Goal: Communication & Community: Share content

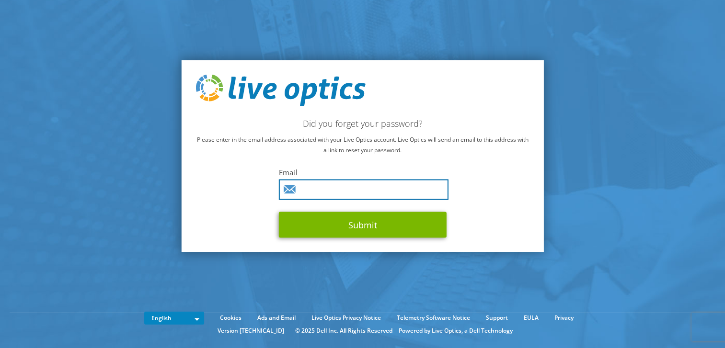
click at [324, 191] on input "text" at bounding box center [364, 189] width 170 height 21
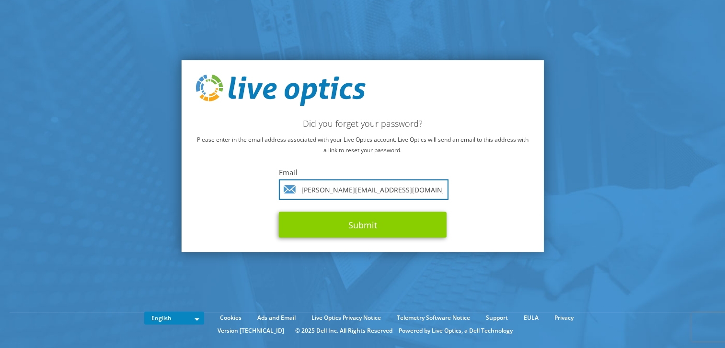
type input "[PERSON_NAME][EMAIL_ADDRESS][DOMAIN_NAME]"
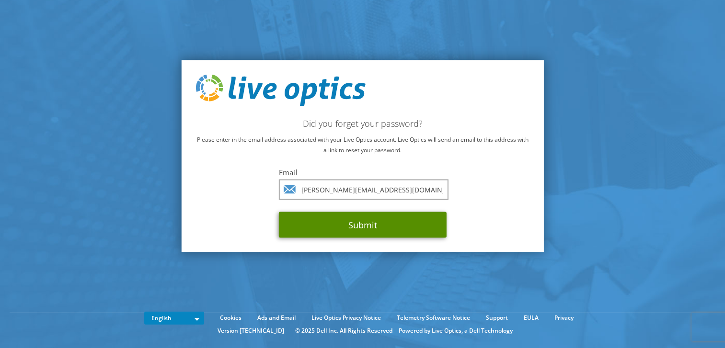
click at [360, 227] on button "Submit" at bounding box center [363, 225] width 168 height 26
click at [353, 226] on button "Submit" at bounding box center [363, 225] width 168 height 26
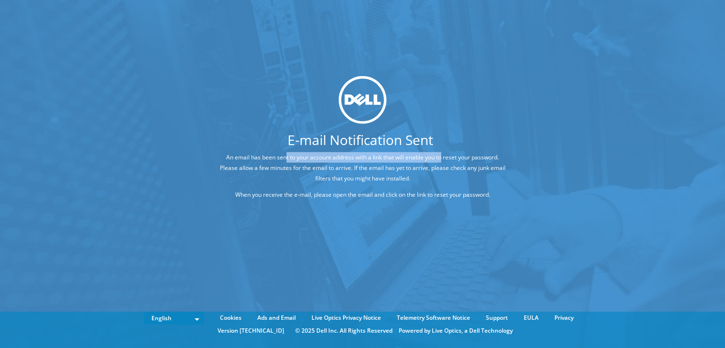
drag, startPoint x: 284, startPoint y: 157, endPoint x: 442, endPoint y: 159, distance: 158.5
click at [442, 159] on p "An email has been sent to your account address with a link that will enable you…" at bounding box center [362, 168] width 291 height 32
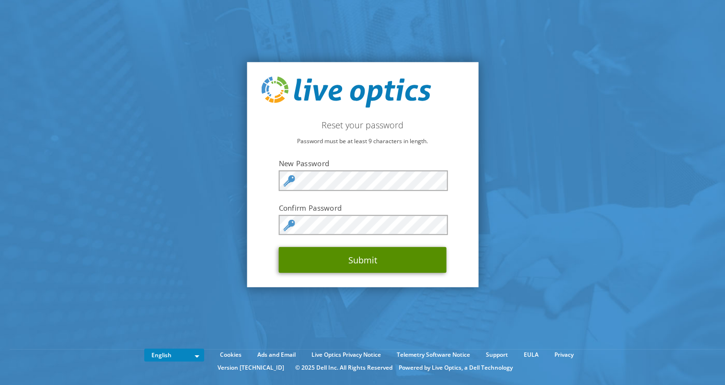
click at [368, 254] on button "Submit" at bounding box center [363, 260] width 168 height 26
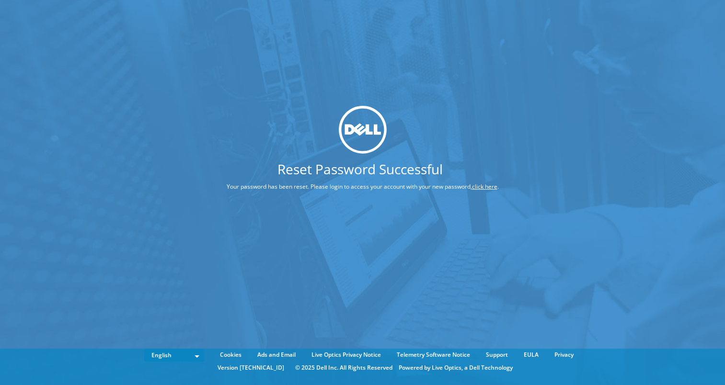
click at [482, 186] on link "click here" at bounding box center [484, 186] width 25 height 8
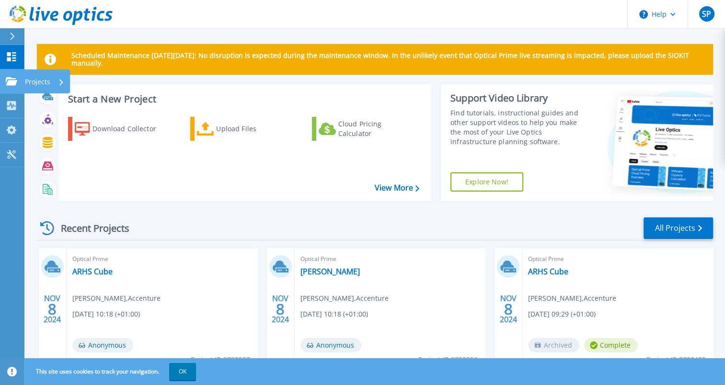
click at [32, 84] on p "Projects" at bounding box center [37, 81] width 25 height 25
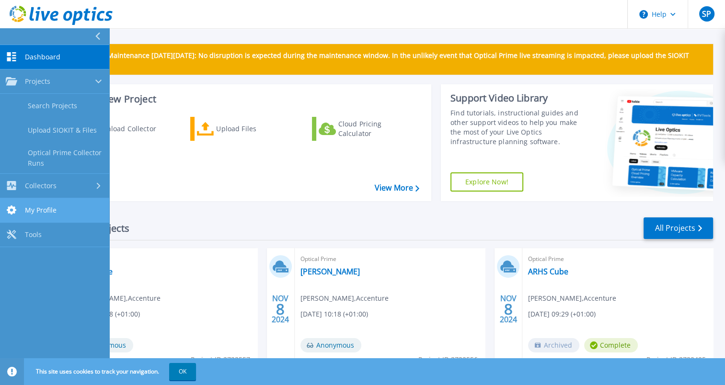
click at [38, 207] on span "My Profile" at bounding box center [41, 210] width 32 height 9
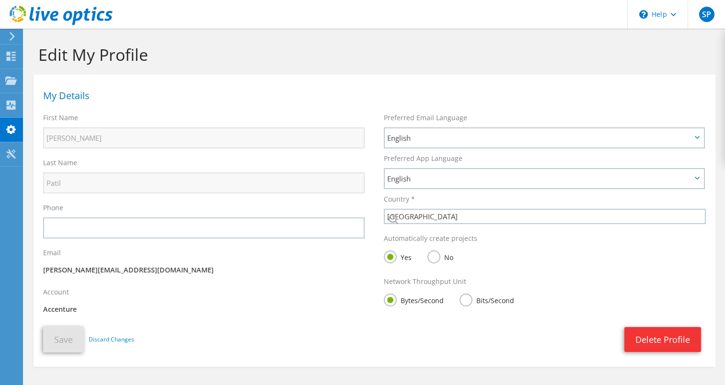
select select "101"
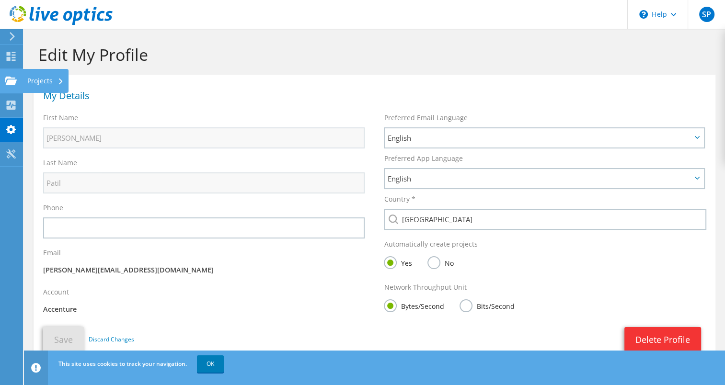
click at [10, 76] on icon at bounding box center [10, 80] width 11 height 9
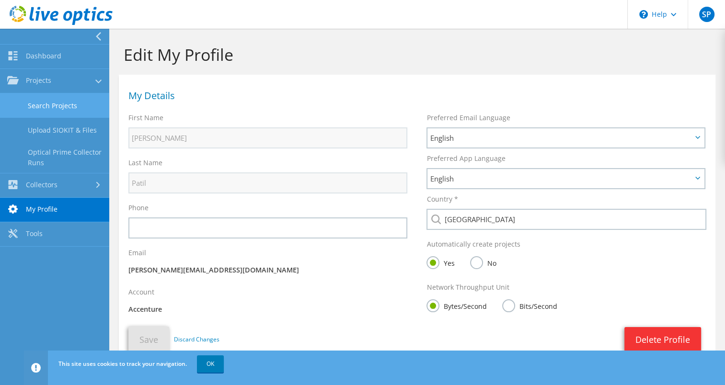
click at [41, 104] on link "Search Projects" at bounding box center [54, 105] width 109 height 24
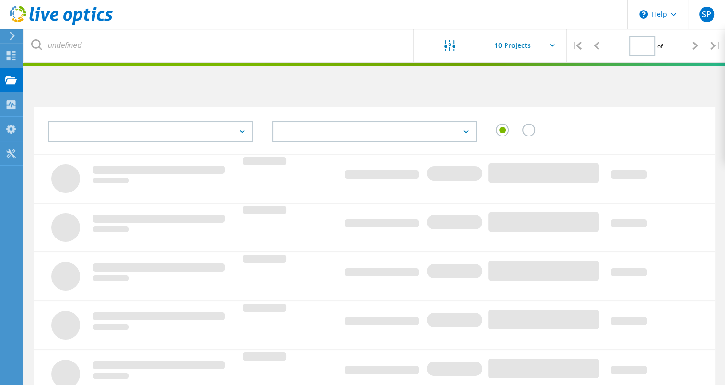
type input "1"
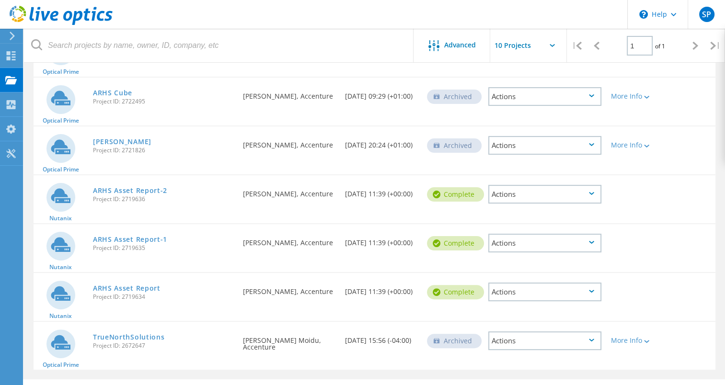
scroll to position [218, 0]
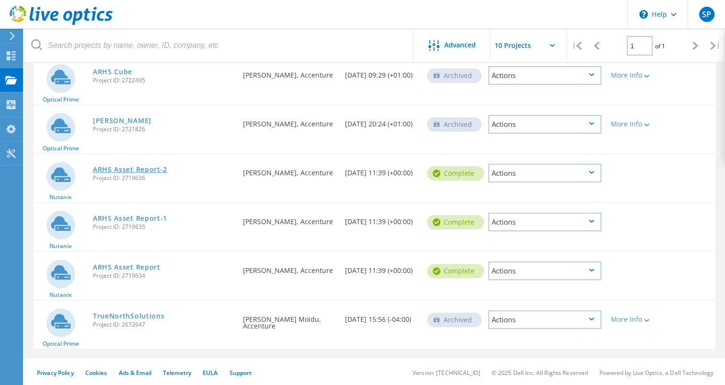
click at [127, 167] on link "ARHS Asset Report-2" at bounding box center [130, 169] width 74 height 7
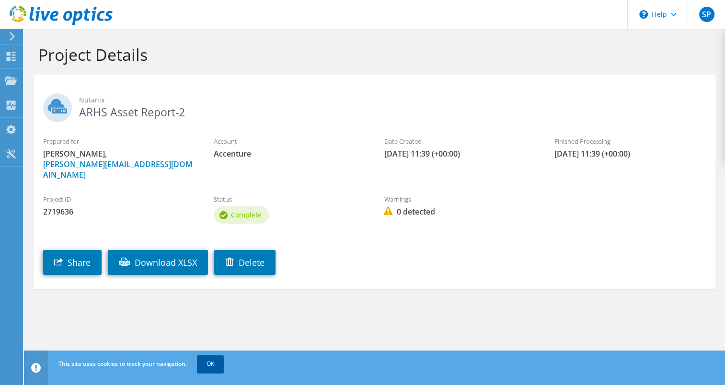
click at [207, 362] on link "OK" at bounding box center [210, 363] width 27 height 17
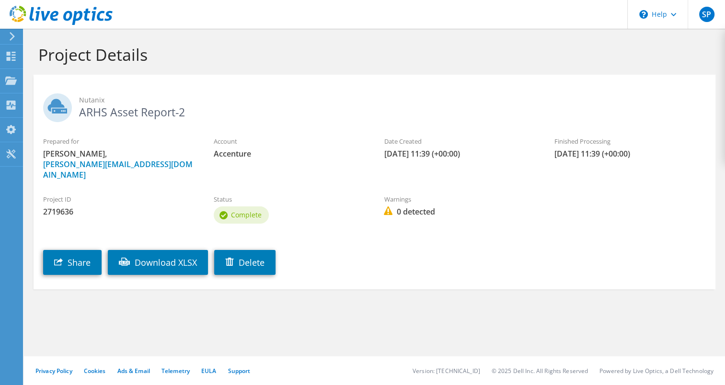
click at [10, 40] on icon at bounding box center [12, 36] width 7 height 9
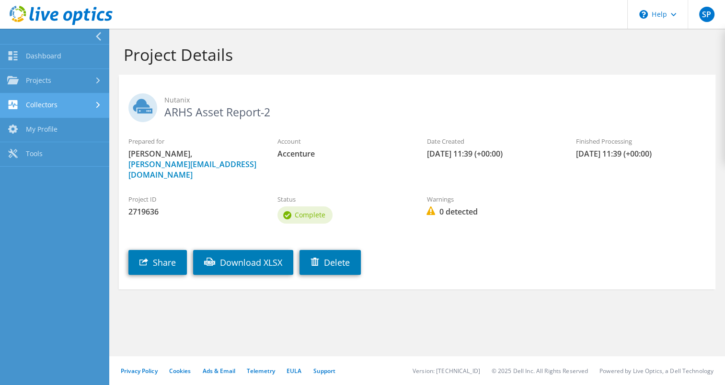
click at [54, 107] on link "Collectors" at bounding box center [54, 105] width 109 height 24
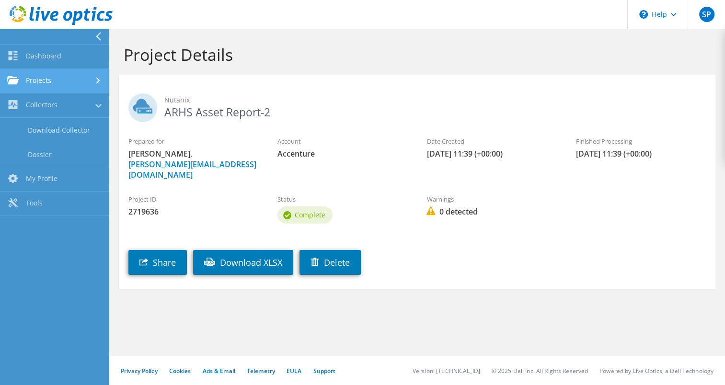
click at [60, 84] on link "Projects" at bounding box center [54, 81] width 109 height 24
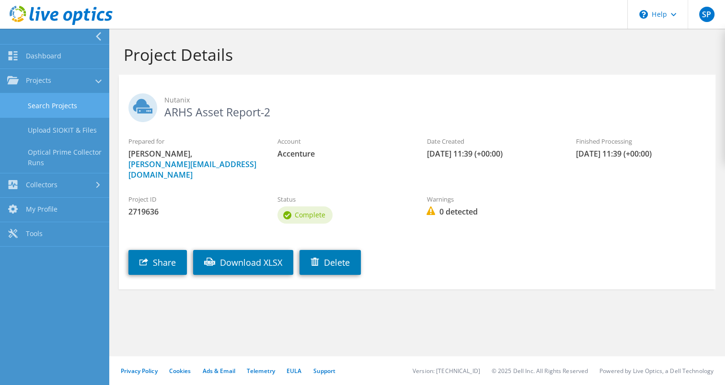
click at [52, 107] on link "Search Projects" at bounding box center [54, 105] width 109 height 24
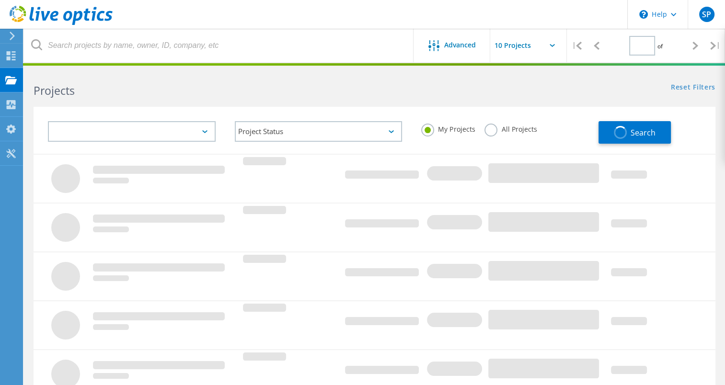
type input "1"
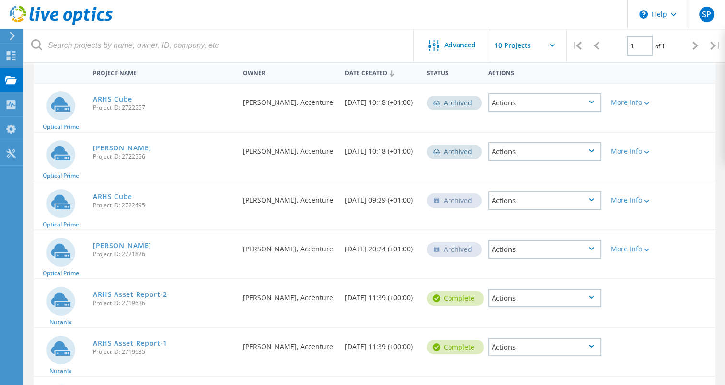
scroll to position [144, 0]
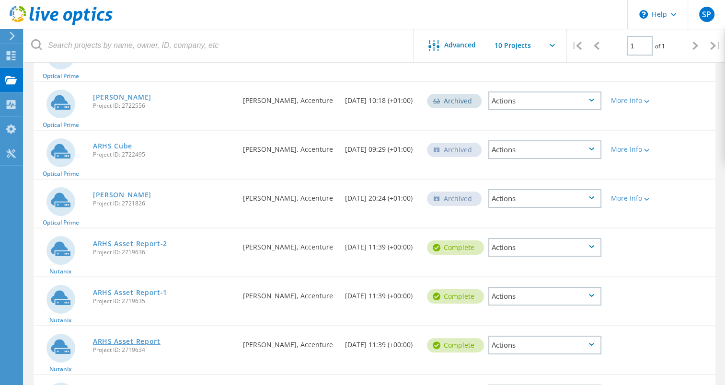
click at [113, 340] on link "ARHS Asset Report" at bounding box center [127, 341] width 68 height 7
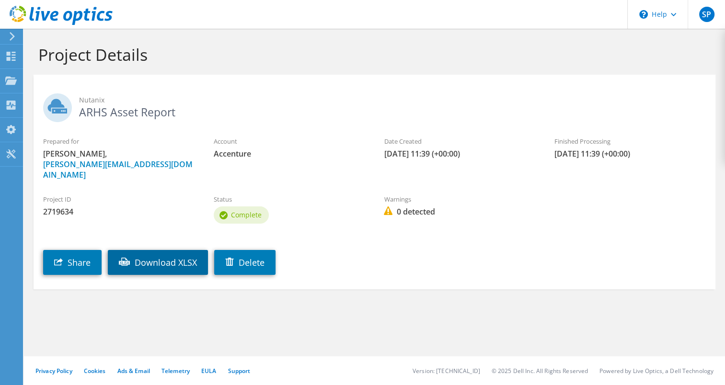
click at [161, 251] on link "Download XLSX" at bounding box center [158, 262] width 100 height 25
click at [357, 48] on h1 "Project Details" at bounding box center [371, 55] width 667 height 20
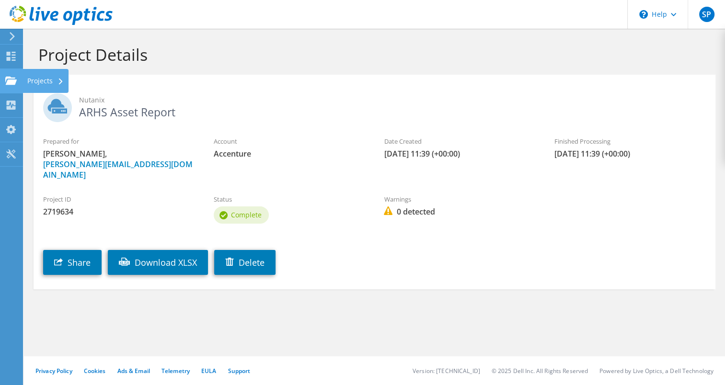
click at [34, 82] on div "Projects" at bounding box center [46, 81] width 46 height 24
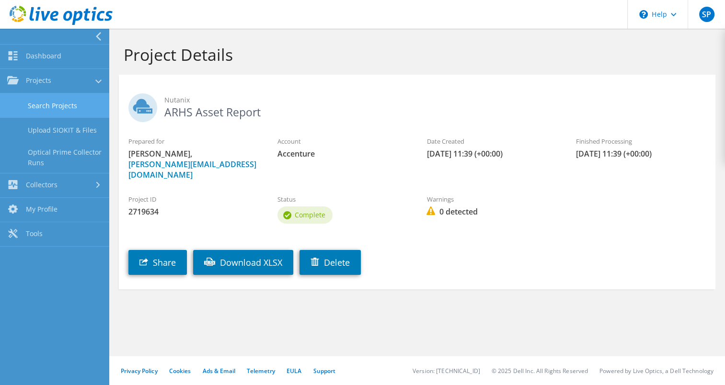
click at [67, 113] on link "Search Projects" at bounding box center [54, 105] width 109 height 24
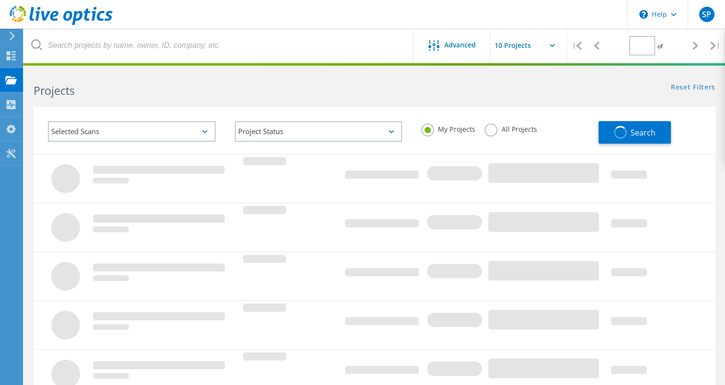
type input "1"
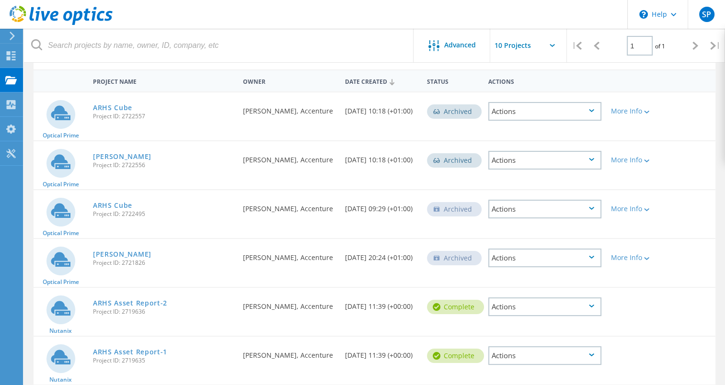
scroll to position [144, 0]
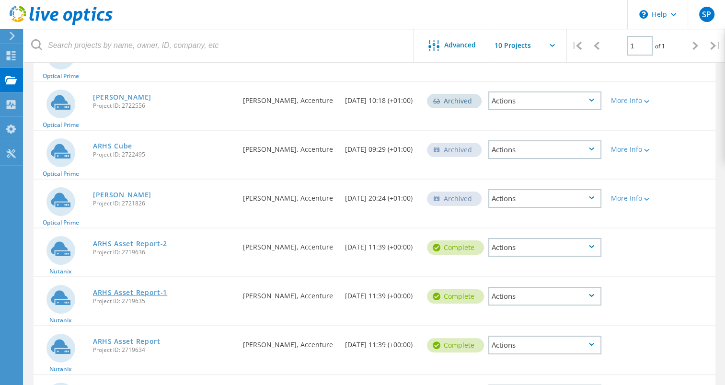
click at [123, 289] on link "ARHS Asset Report-1" at bounding box center [130, 292] width 74 height 7
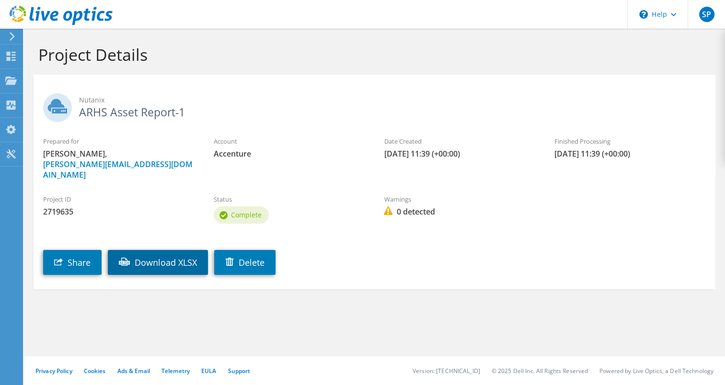
click at [176, 251] on link "Download XLSX" at bounding box center [158, 262] width 100 height 25
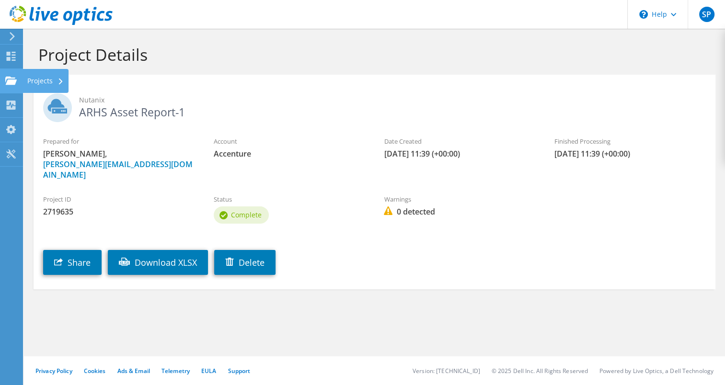
click at [26, 77] on div "Projects" at bounding box center [46, 81] width 46 height 24
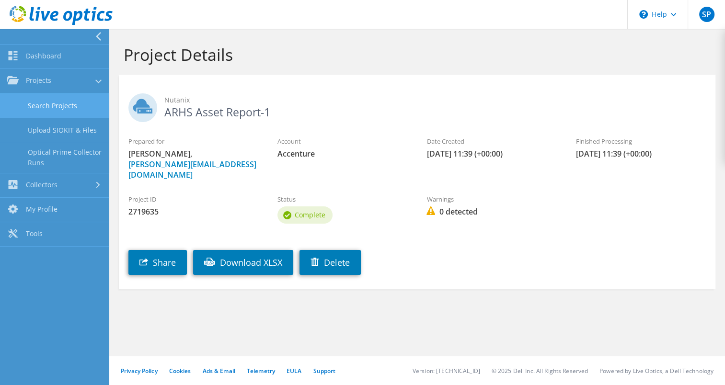
click at [57, 105] on link "Search Projects" at bounding box center [54, 105] width 109 height 24
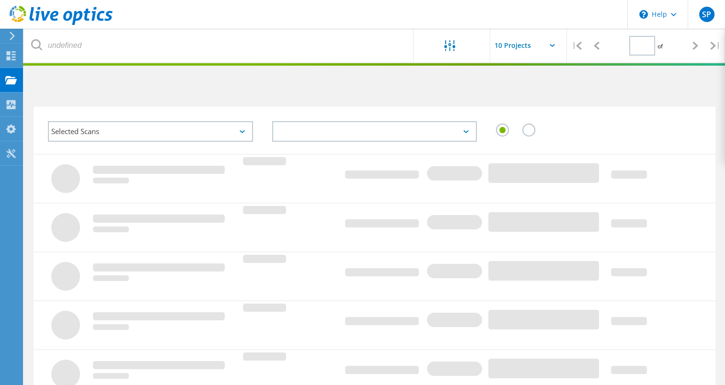
type input "1"
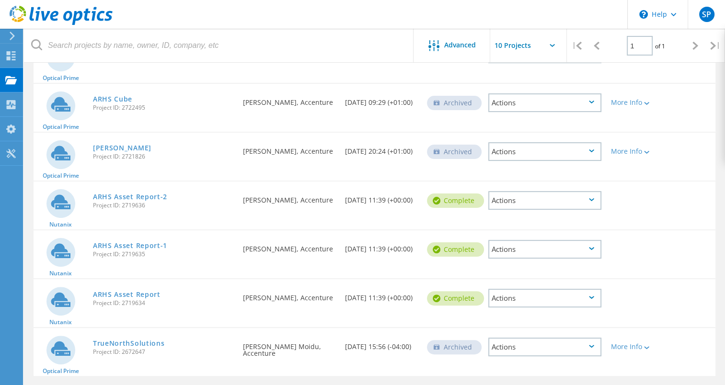
scroll to position [218, 0]
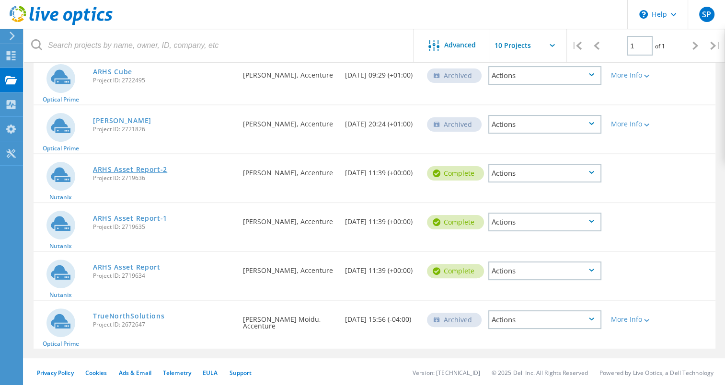
click at [142, 169] on link "ARHS Asset Report-2" at bounding box center [130, 169] width 74 height 7
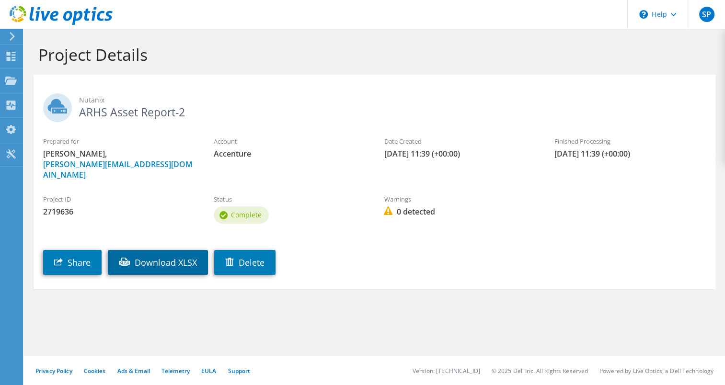
click at [141, 252] on link "Download XLSX" at bounding box center [158, 262] width 100 height 25
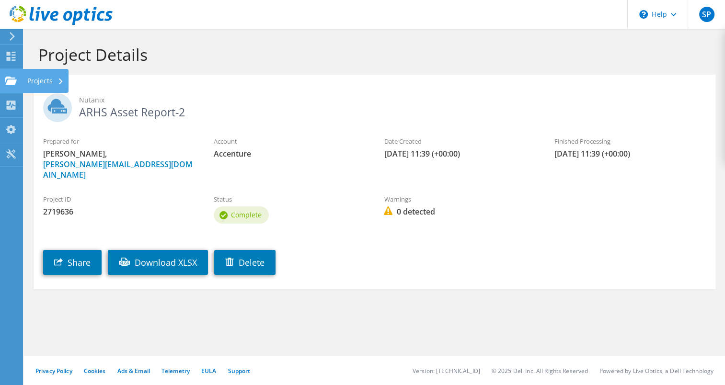
click at [36, 79] on div "Projects" at bounding box center [46, 81] width 46 height 24
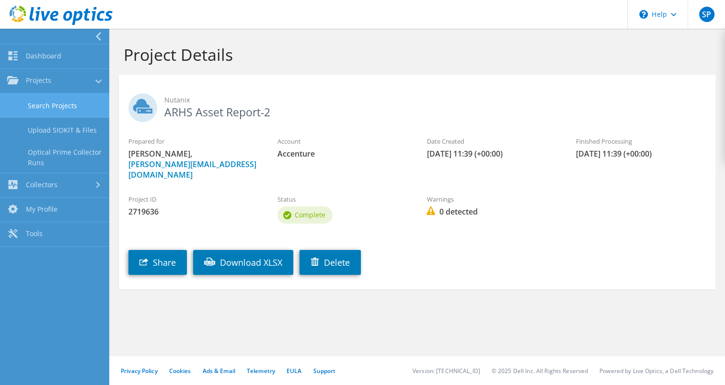
click at [41, 106] on link "Search Projects" at bounding box center [54, 105] width 109 height 24
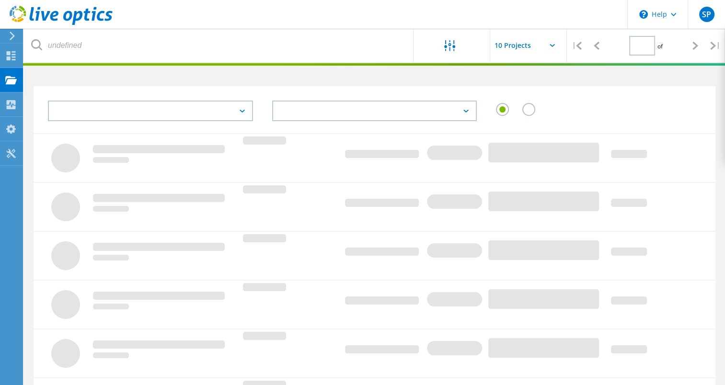
type input "1"
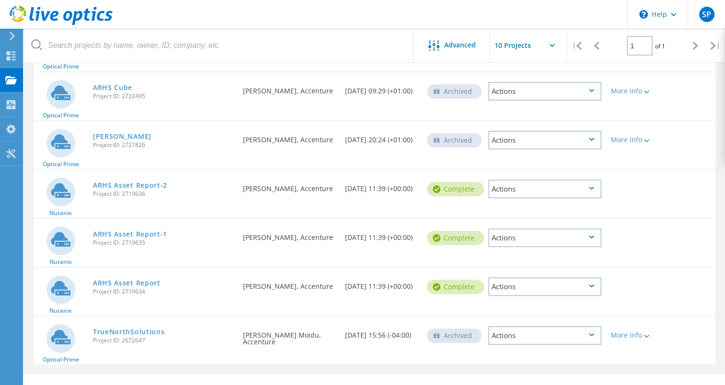
scroll to position [218, 0]
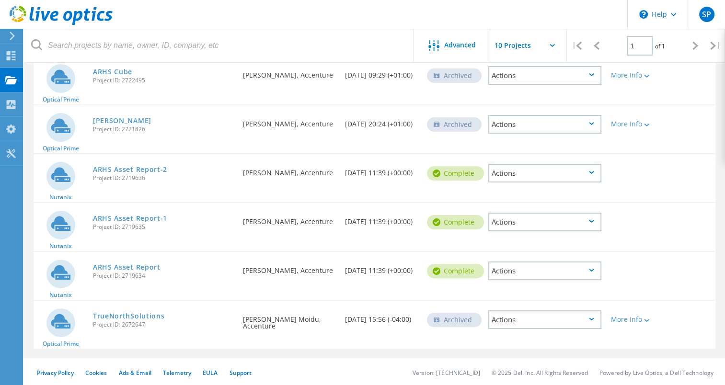
click at [570, 270] on div "Actions" at bounding box center [544, 270] width 113 height 19
click at [521, 277] on div "Share" at bounding box center [544, 278] width 111 height 15
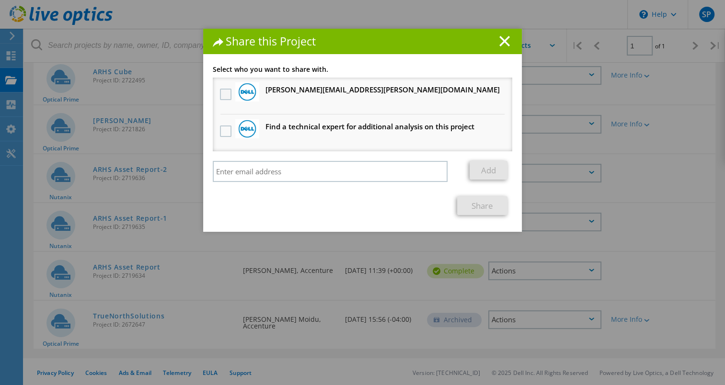
click at [221, 90] on label at bounding box center [227, 94] width 14 height 11
click at [0, 0] on input "checkbox" at bounding box center [0, 0] width 0 height 0
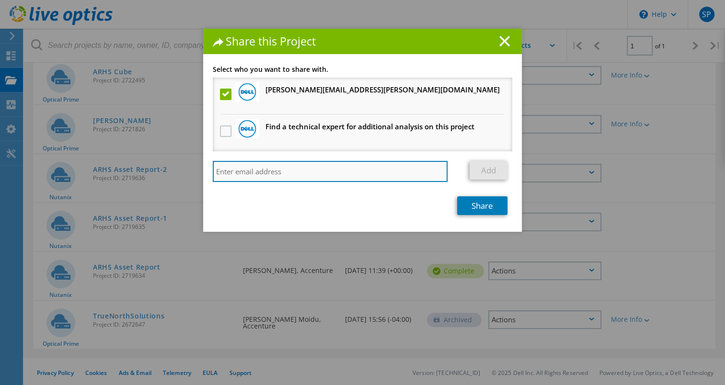
click at [361, 176] on input "search" at bounding box center [330, 171] width 235 height 21
paste input "[PERSON_NAME][EMAIL_ADDRESS][PERSON_NAME][DOMAIN_NAME]"
type input "[PERSON_NAME][EMAIL_ADDRESS][PERSON_NAME][DOMAIN_NAME]"
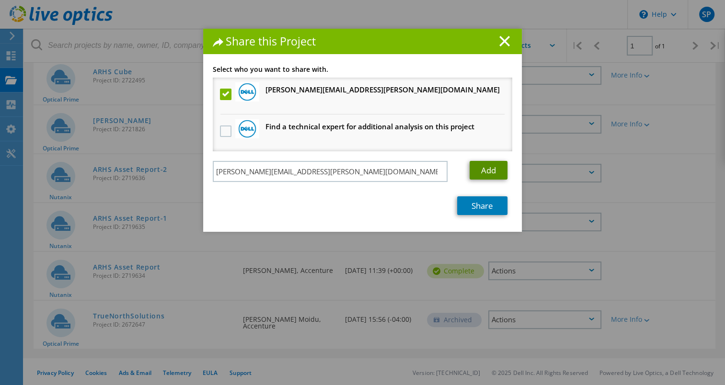
click at [494, 173] on link "Add" at bounding box center [488, 170] width 38 height 19
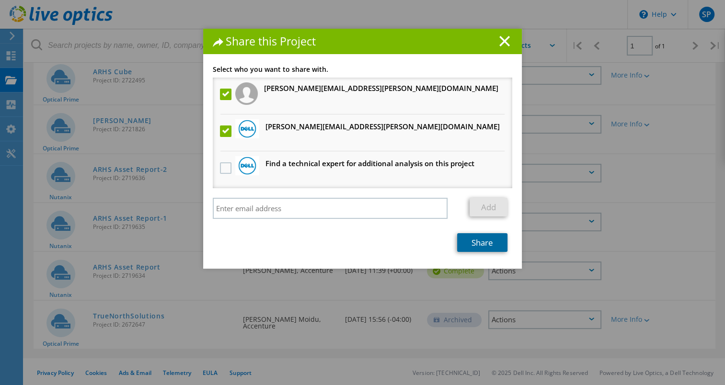
click at [478, 240] on link "Share" at bounding box center [482, 242] width 50 height 19
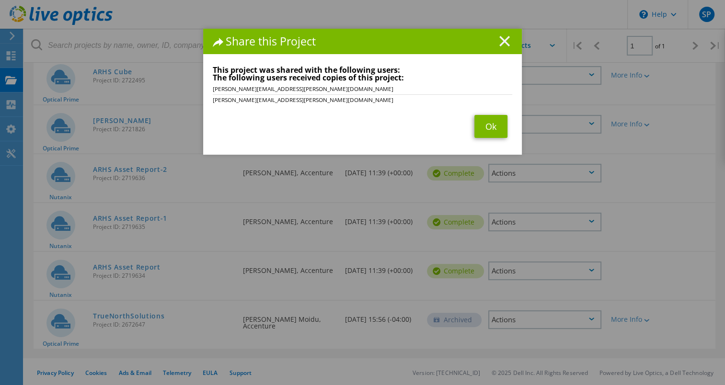
click at [502, 40] on line at bounding box center [504, 41] width 10 height 10
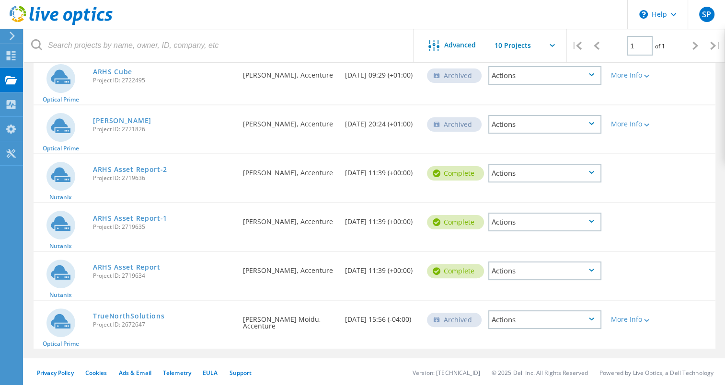
click at [524, 218] on div "Actions" at bounding box center [544, 222] width 113 height 19
click at [518, 229] on div "Share" at bounding box center [544, 229] width 111 height 15
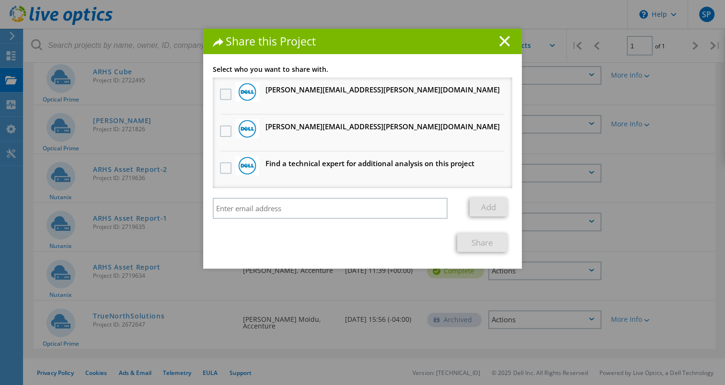
click at [220, 92] on label at bounding box center [227, 94] width 14 height 11
click at [0, 0] on input "checkbox" at bounding box center [0, 0] width 0 height 0
click at [220, 127] on label at bounding box center [227, 130] width 14 height 11
click at [0, 0] on input "checkbox" at bounding box center [0, 0] width 0 height 0
click at [481, 239] on link "Share" at bounding box center [482, 242] width 50 height 19
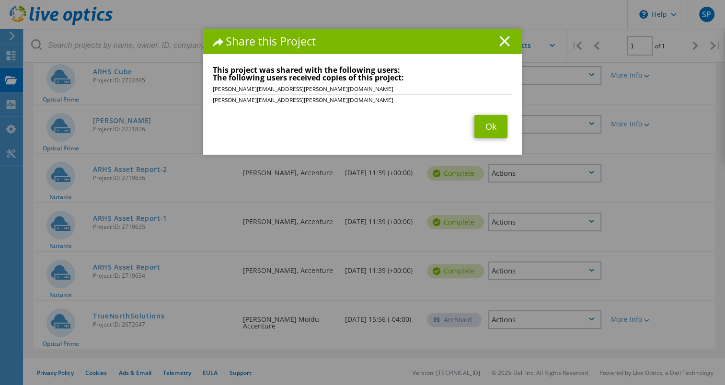
click at [500, 41] on line at bounding box center [504, 41] width 10 height 10
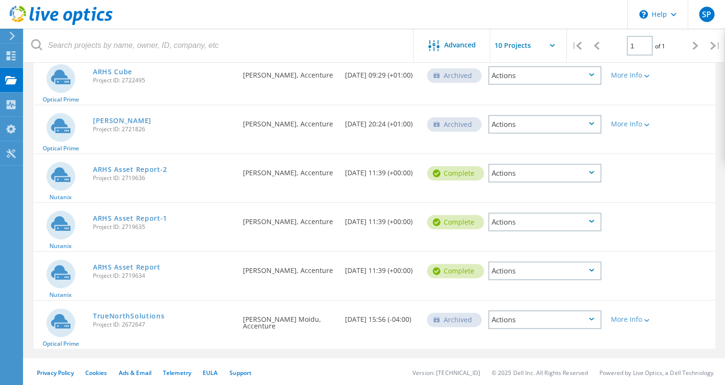
click at [535, 224] on div "Actions" at bounding box center [544, 222] width 113 height 19
click at [517, 227] on div "Share" at bounding box center [544, 229] width 111 height 15
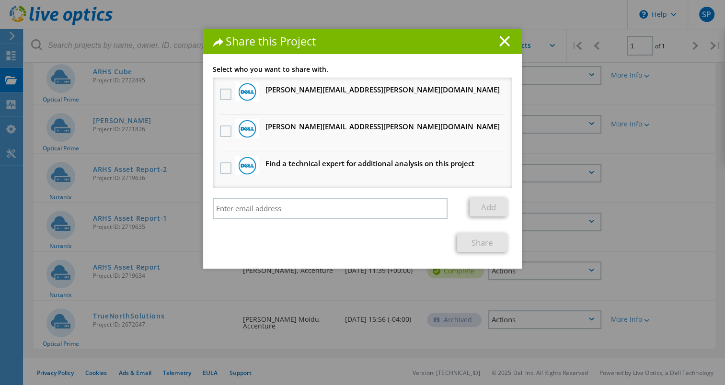
click at [224, 92] on label at bounding box center [227, 94] width 14 height 11
click at [0, 0] on input "checkbox" at bounding box center [0, 0] width 0 height 0
click at [221, 128] on label at bounding box center [227, 130] width 14 height 11
click at [0, 0] on input "checkbox" at bounding box center [0, 0] width 0 height 0
click at [490, 243] on link "Share" at bounding box center [482, 242] width 50 height 19
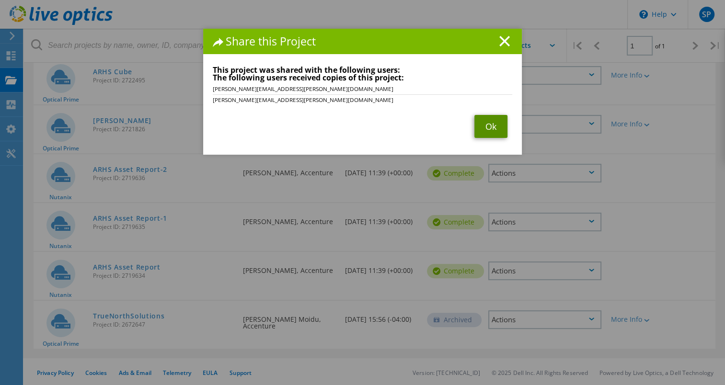
click at [492, 127] on link "Ok" at bounding box center [490, 126] width 33 height 23
